Goal: Download file/media

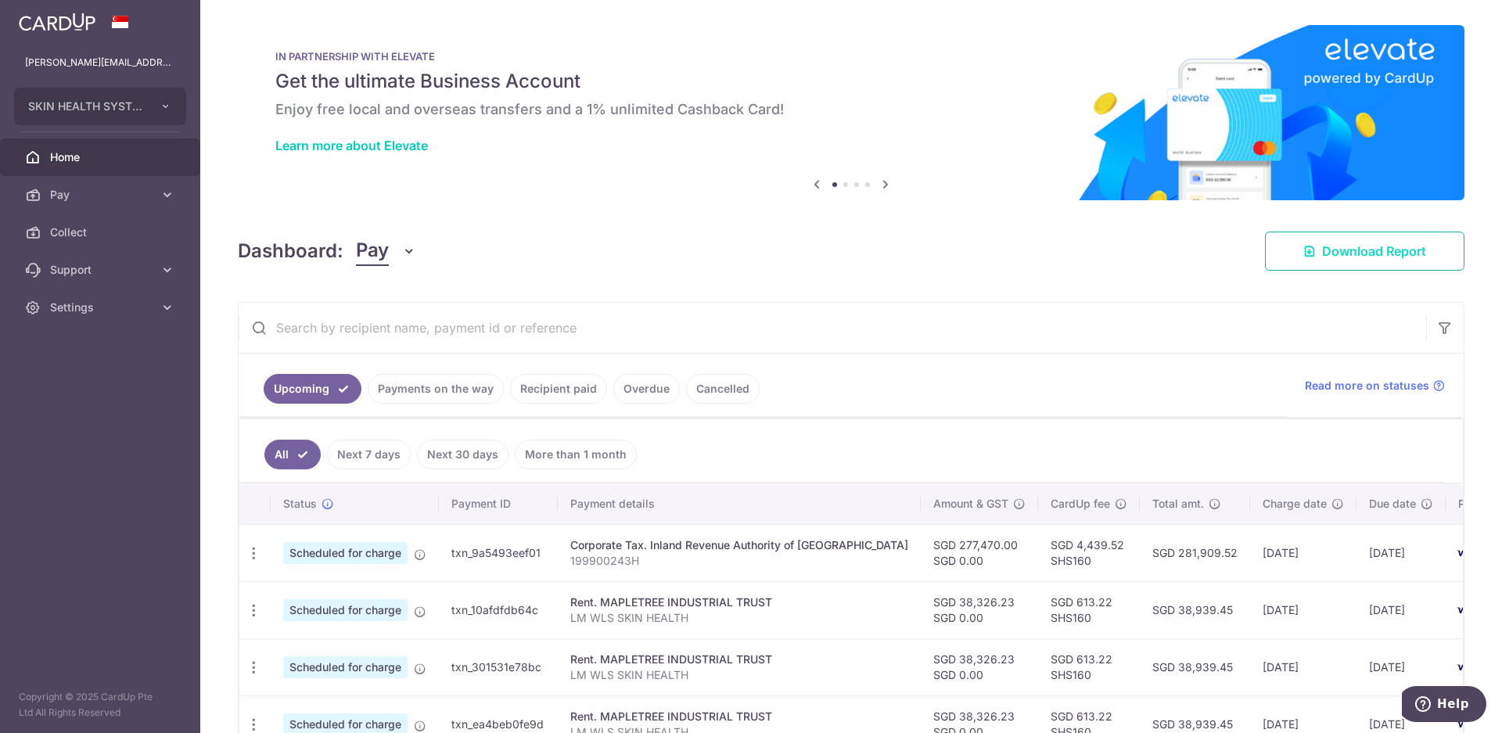
click at [1332, 252] on span "Download Report" at bounding box center [1374, 251] width 104 height 19
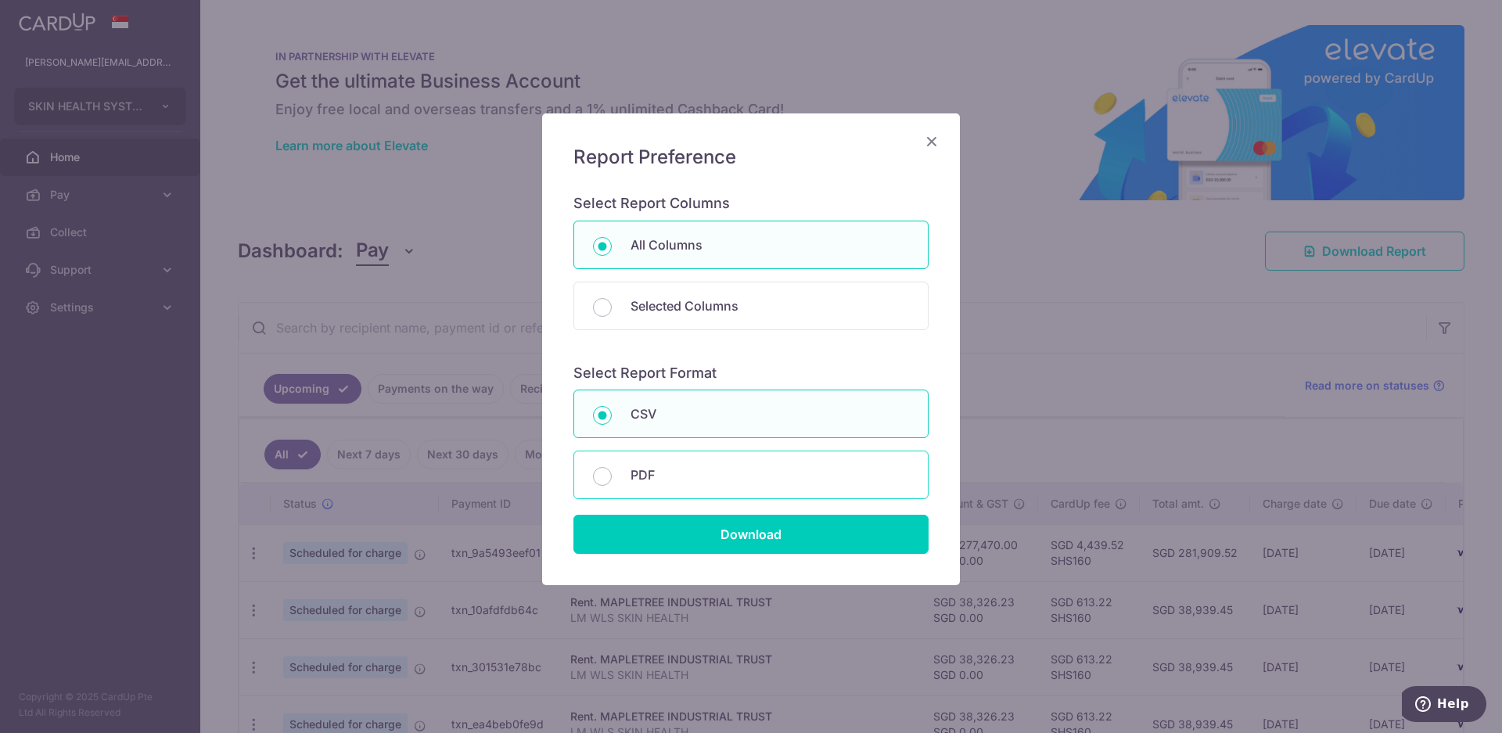
click at [649, 478] on p "PDF" at bounding box center [769, 474] width 278 height 19
click at [612, 478] on input "PDF" at bounding box center [602, 476] width 19 height 19
radio input "false"
radio input "true"
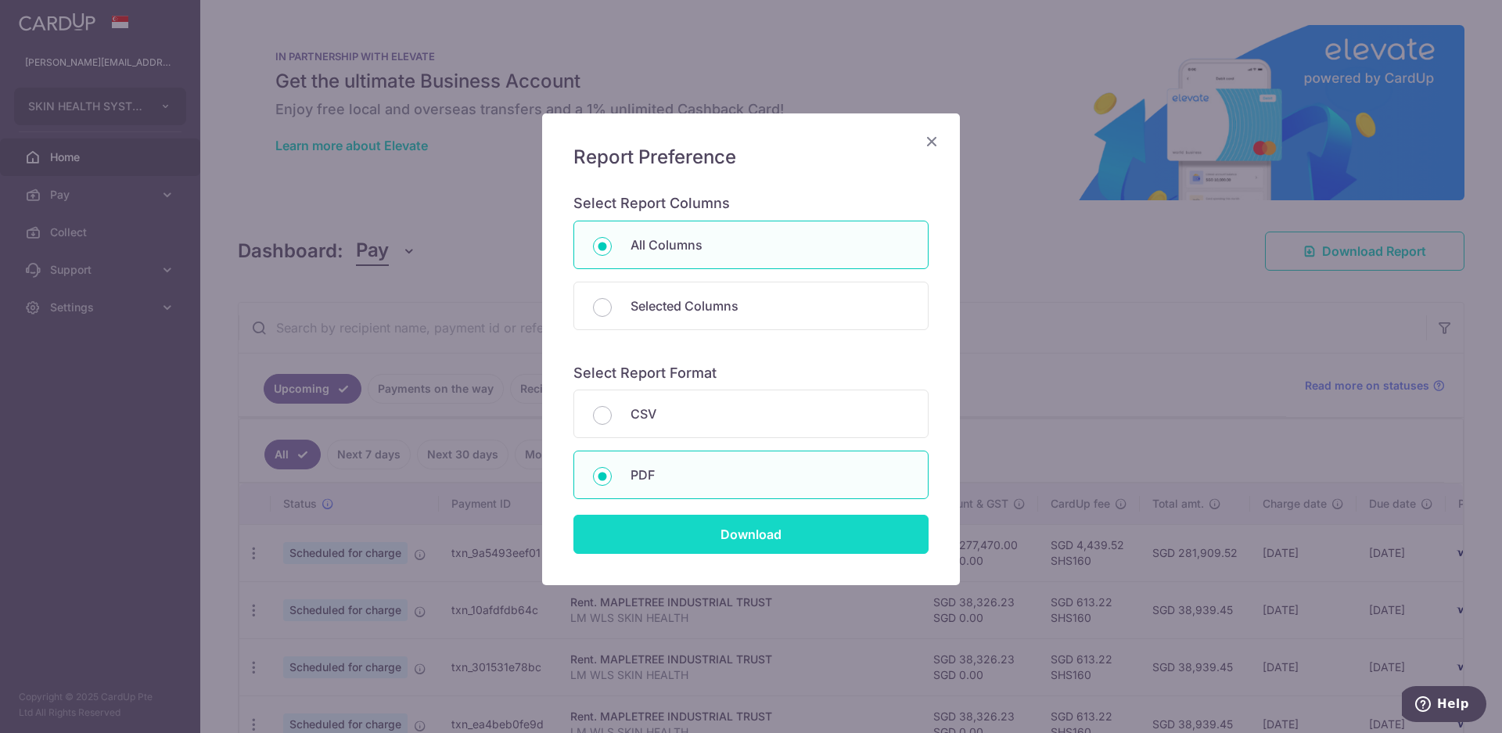
click at [680, 541] on input "Download" at bounding box center [750, 534] width 355 height 39
